Goal: Find specific page/section: Find specific page/section

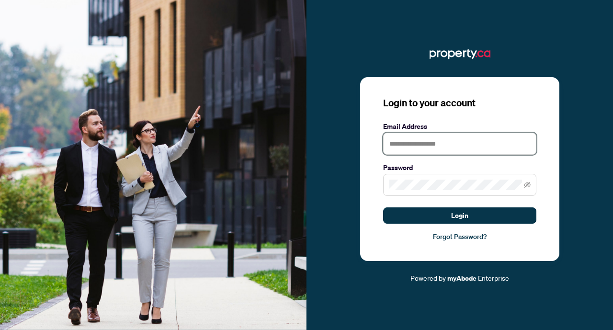
click at [405, 142] on input "text" at bounding box center [459, 144] width 153 height 22
type input "**********"
click at [406, 192] on span at bounding box center [459, 185] width 153 height 22
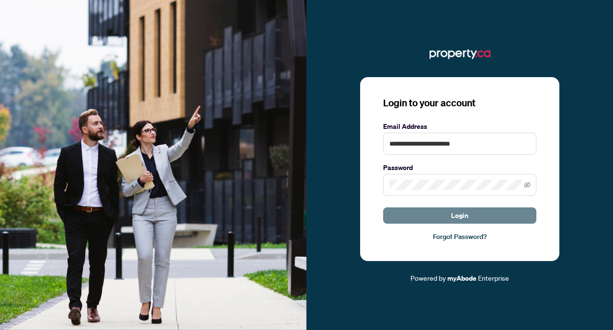
click at [470, 215] on button "Login" at bounding box center [459, 215] width 153 height 16
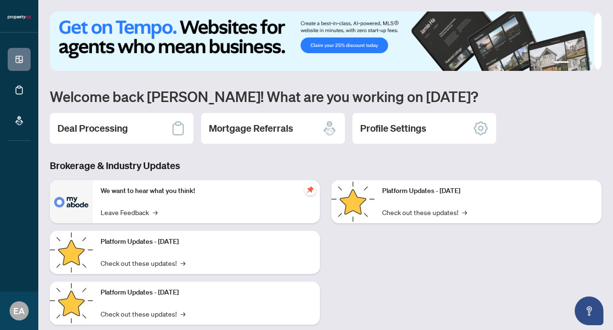
click at [443, 276] on div "Platform Updates - [DATE] Check out these updates! →" at bounding box center [467, 281] width 282 height 203
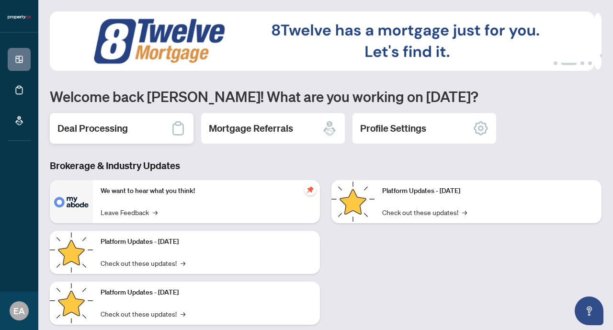
click at [117, 129] on h2 "Deal Processing" at bounding box center [92, 128] width 70 height 13
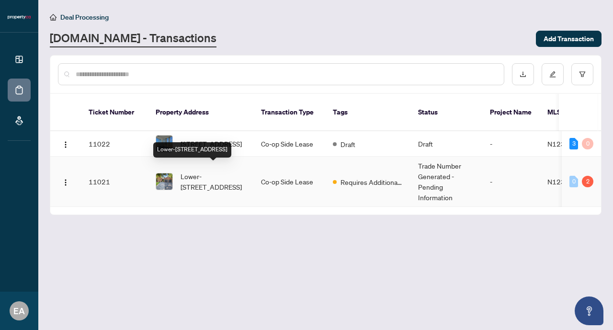
click at [218, 175] on span "Lower-[STREET_ADDRESS]" at bounding box center [213, 181] width 65 height 21
